Goal: Check status: Check status

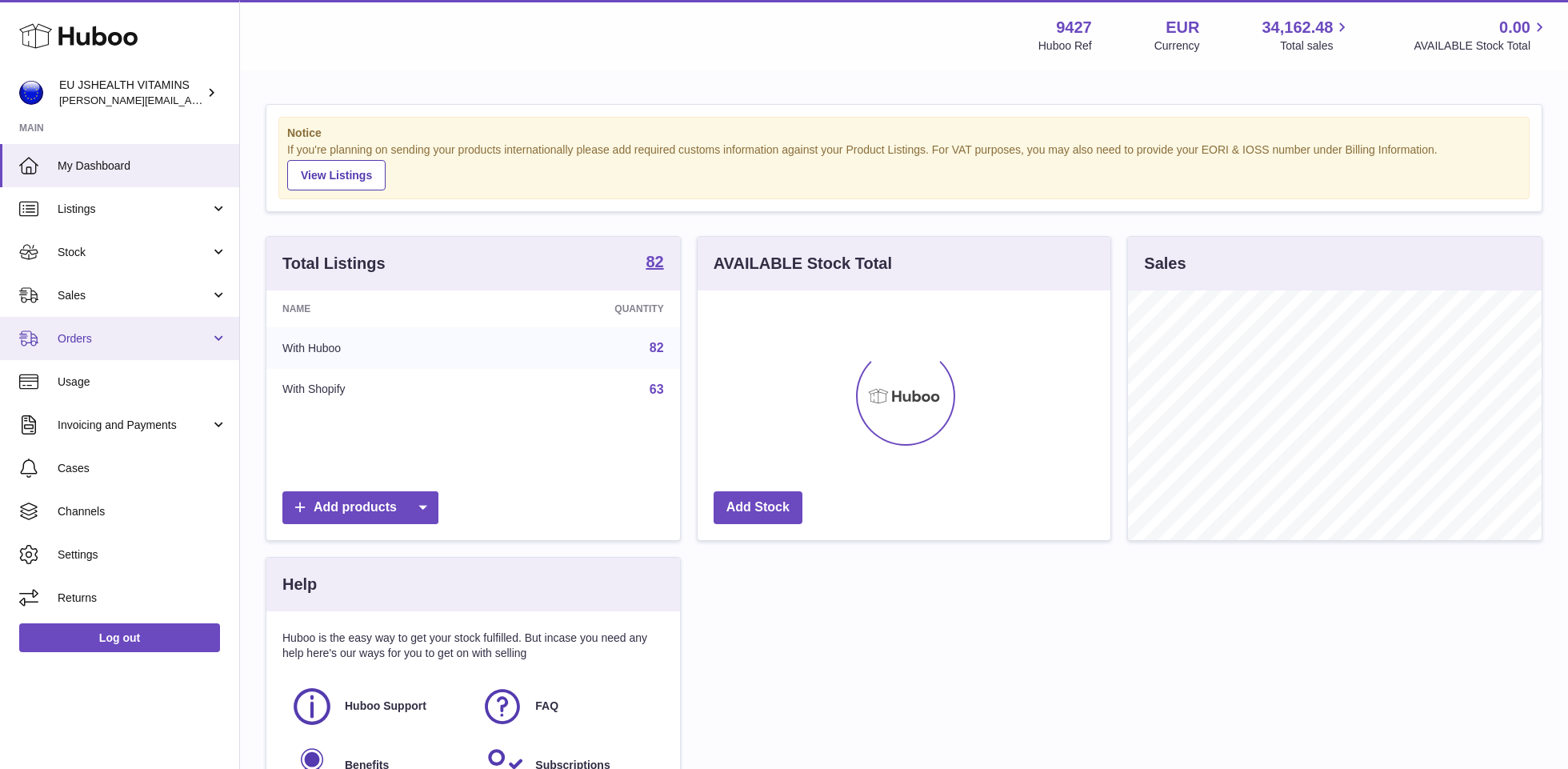
scroll to position [249, 413]
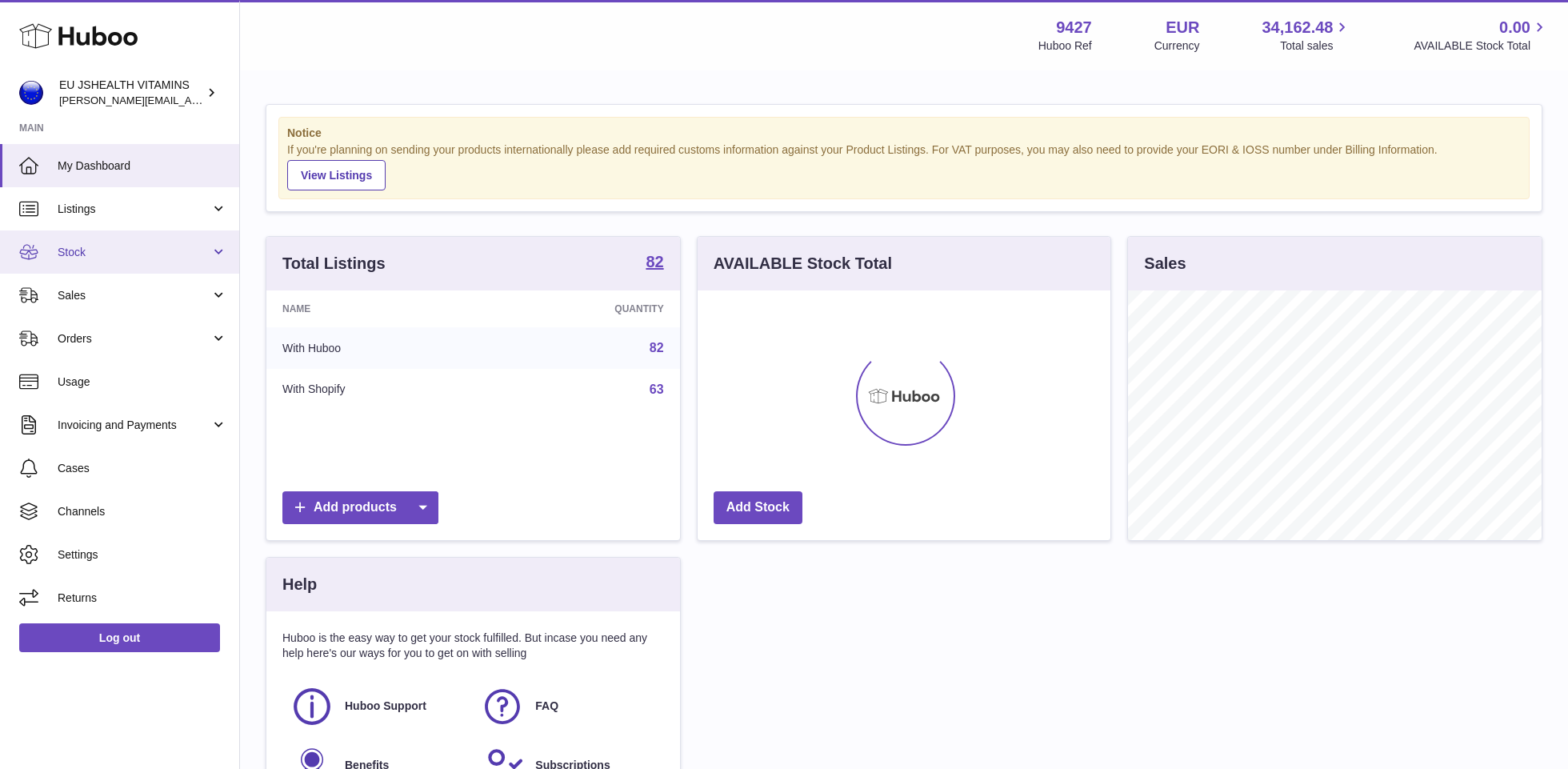
click at [112, 242] on link "Stock" at bounding box center [119, 251] width 239 height 43
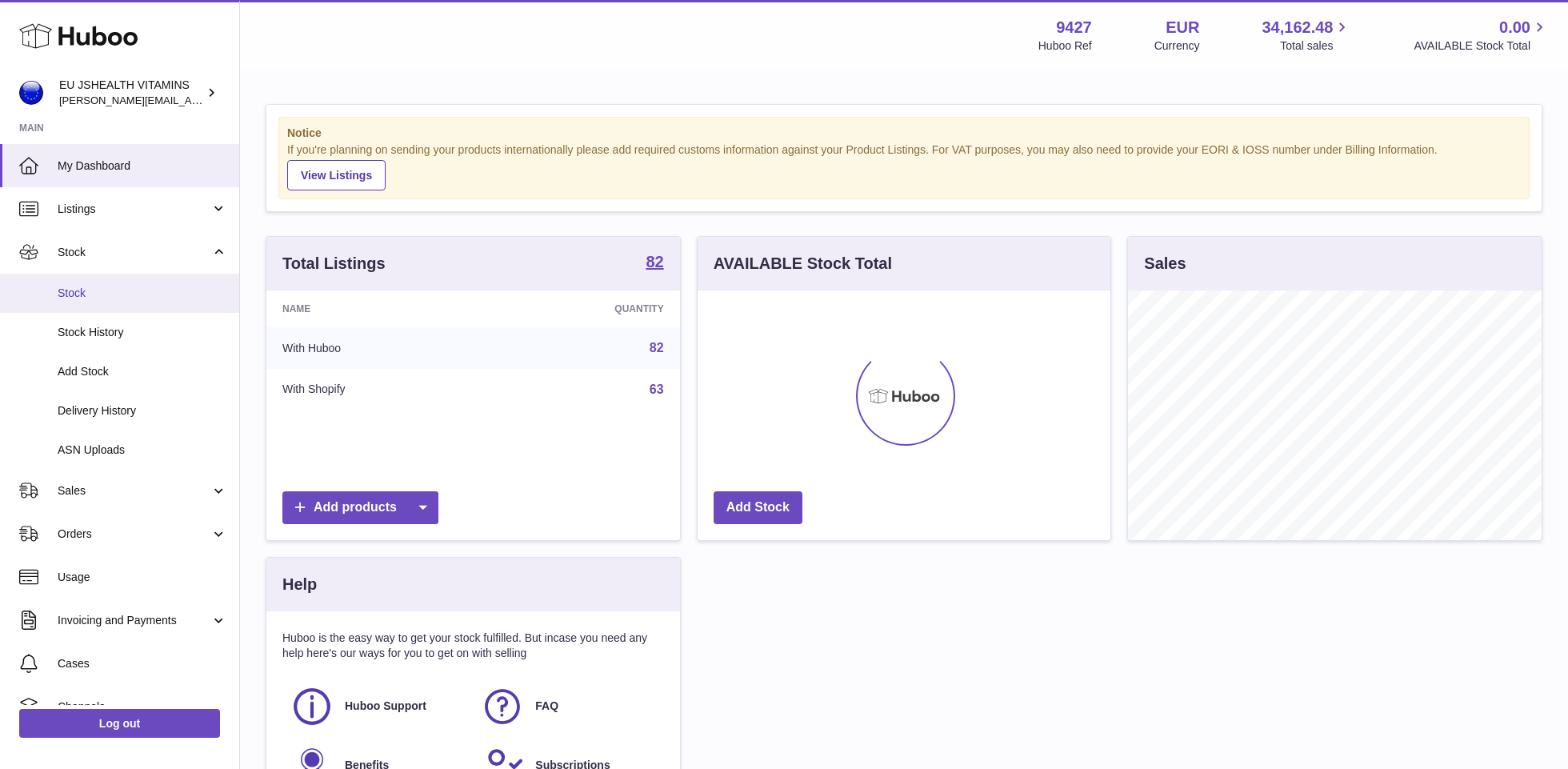
click at [104, 284] on link "Stock" at bounding box center [119, 292] width 239 height 39
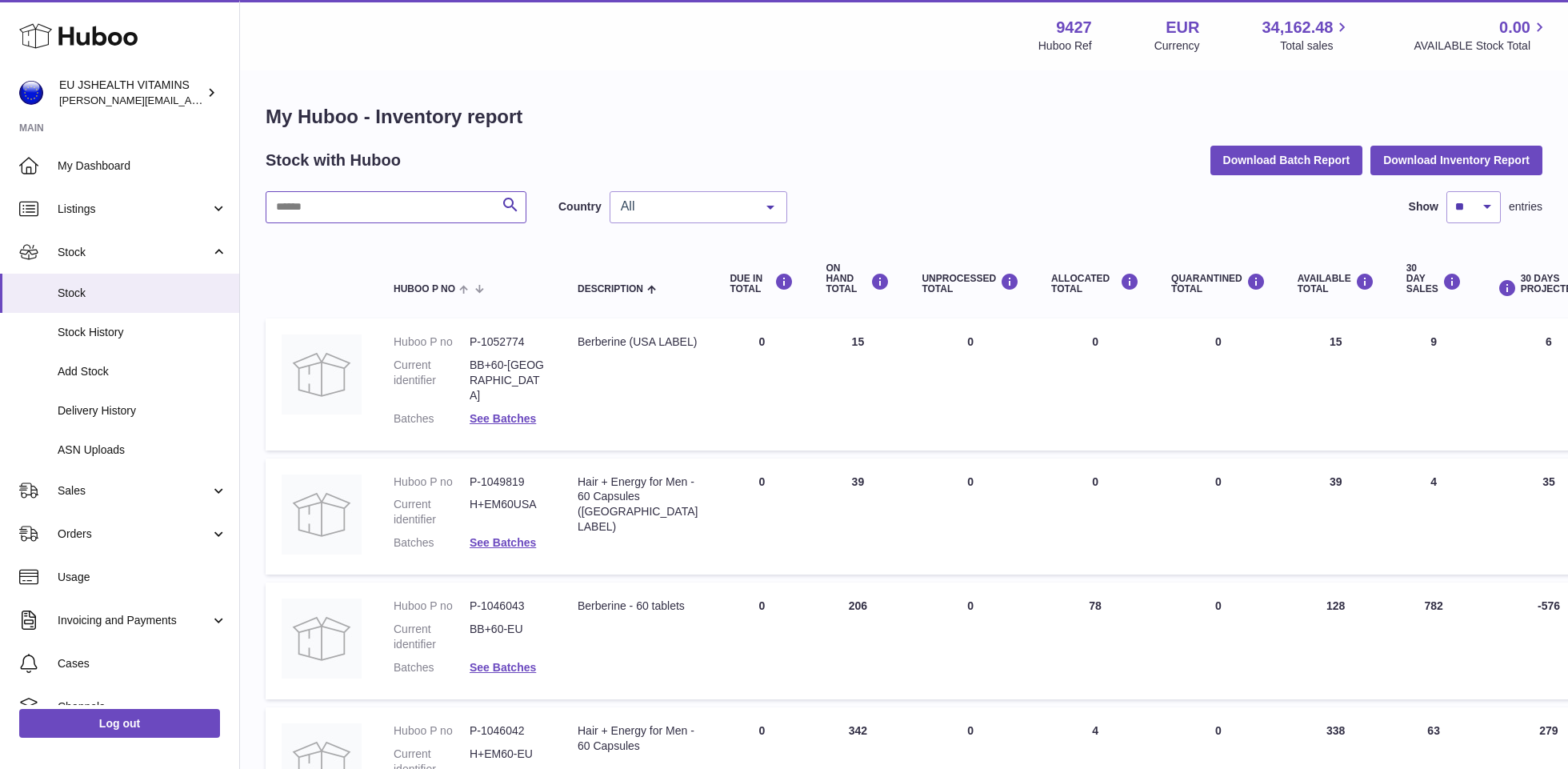
click at [368, 210] on input "text" at bounding box center [395, 207] width 260 height 32
click at [368, 207] on input "text" at bounding box center [395, 207] width 260 height 32
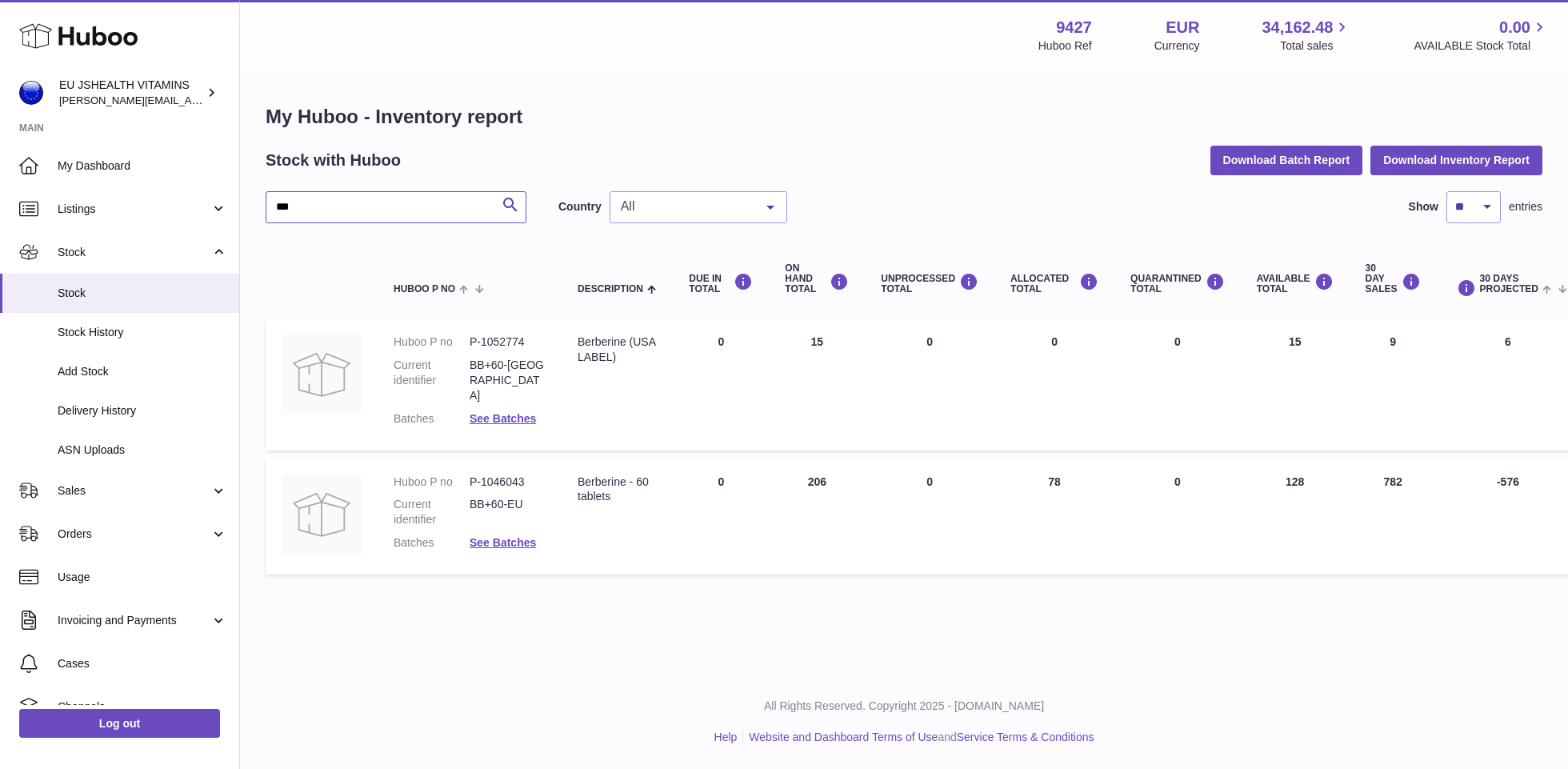
type input "***"
